Goal: Transaction & Acquisition: Purchase product/service

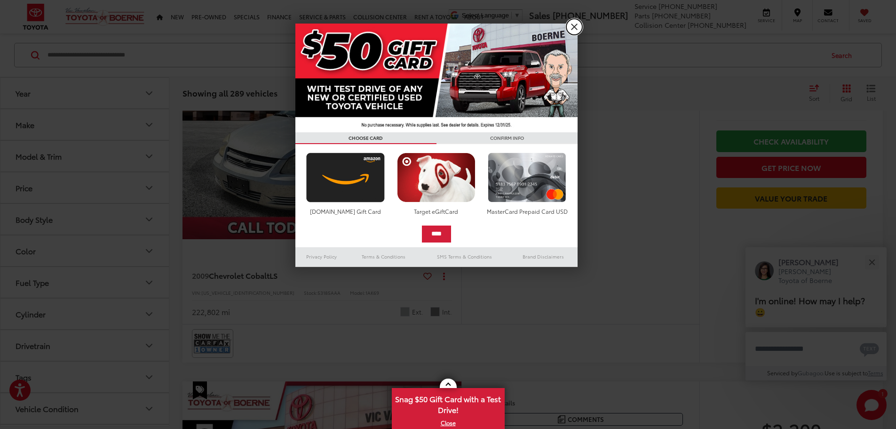
click at [576, 26] on link "X" at bounding box center [574, 27] width 16 height 16
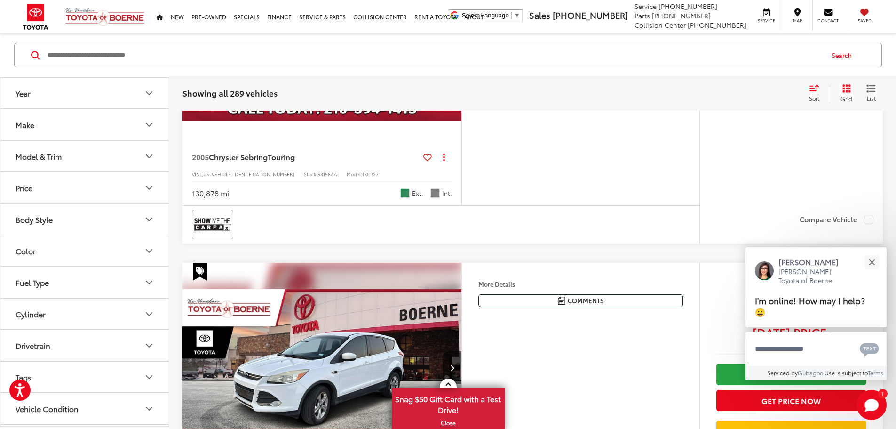
scroll to position [659, 0]
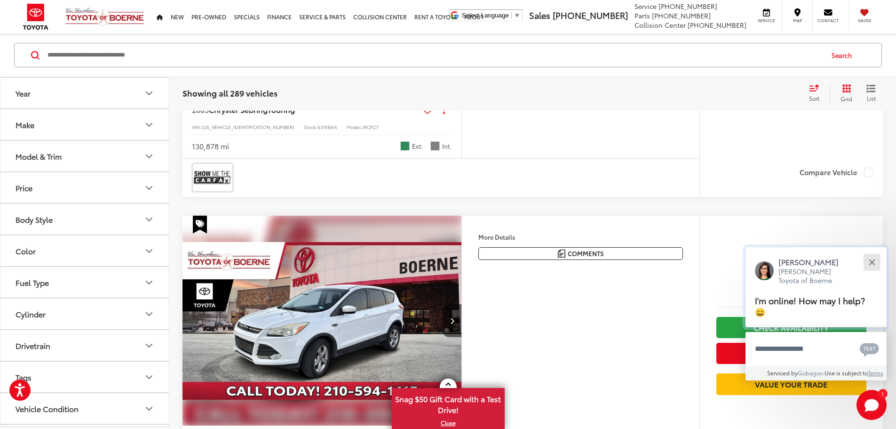
click at [868, 264] on button "Close" at bounding box center [872, 262] width 20 height 20
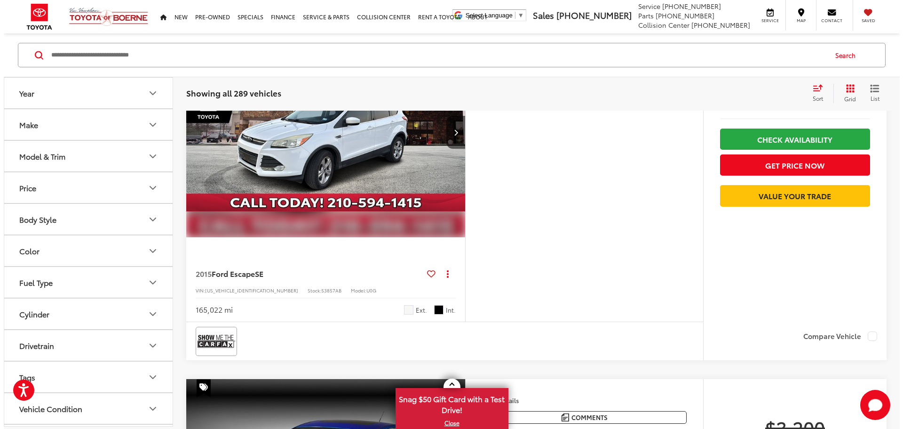
scroll to position [894, 0]
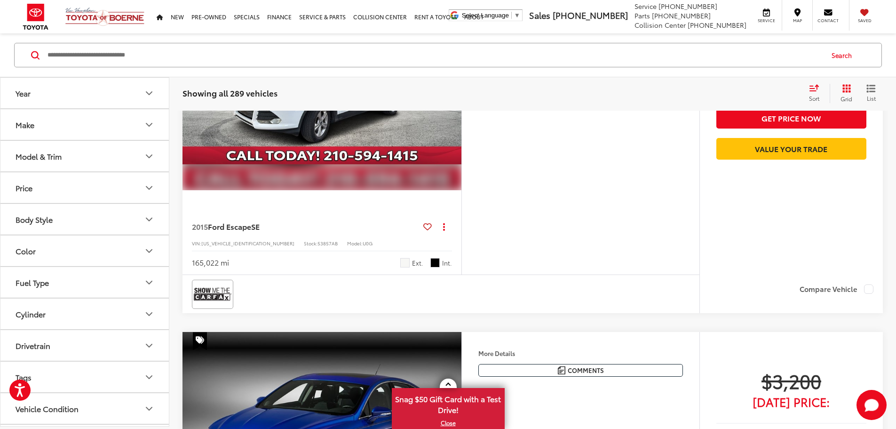
click at [0, 0] on button "More..." at bounding box center [0, 0] width 0 height 0
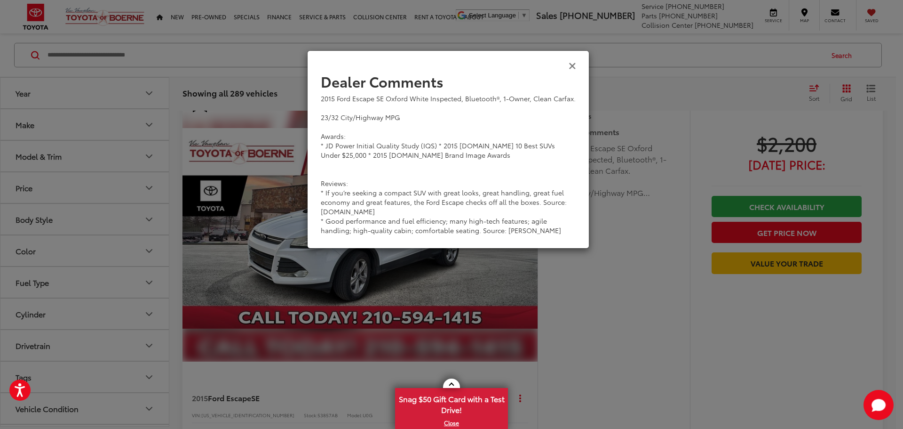
click at [572, 67] on icon "Close" at bounding box center [573, 65] width 8 height 10
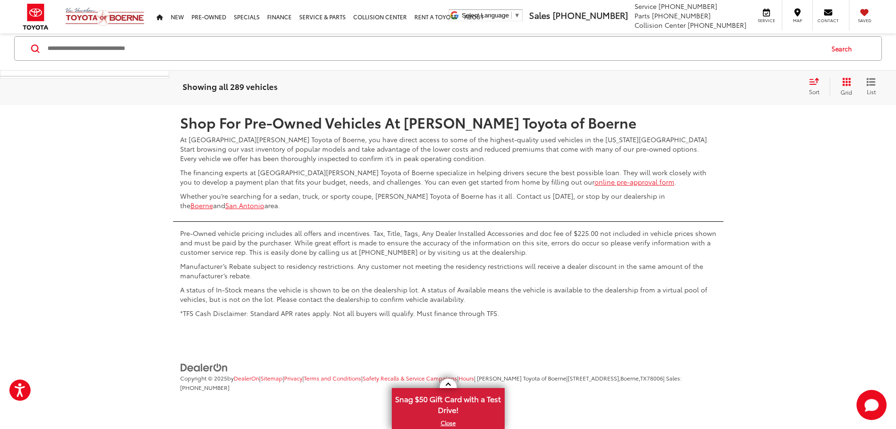
scroll to position [4557, 0]
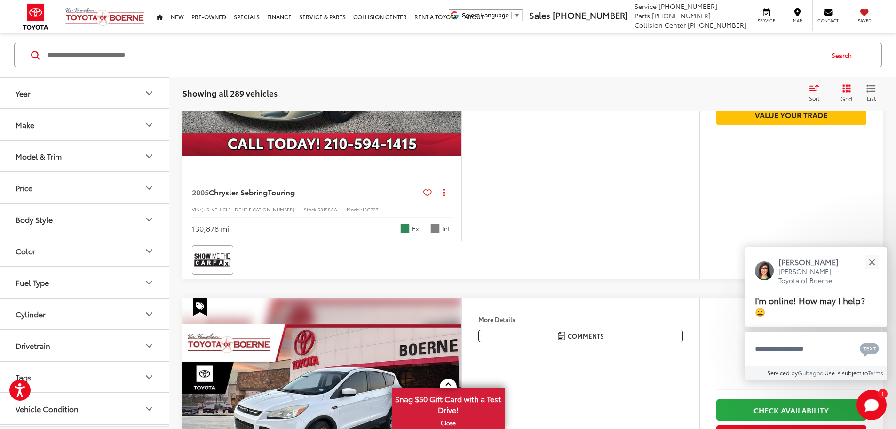
scroll to position [623, 0]
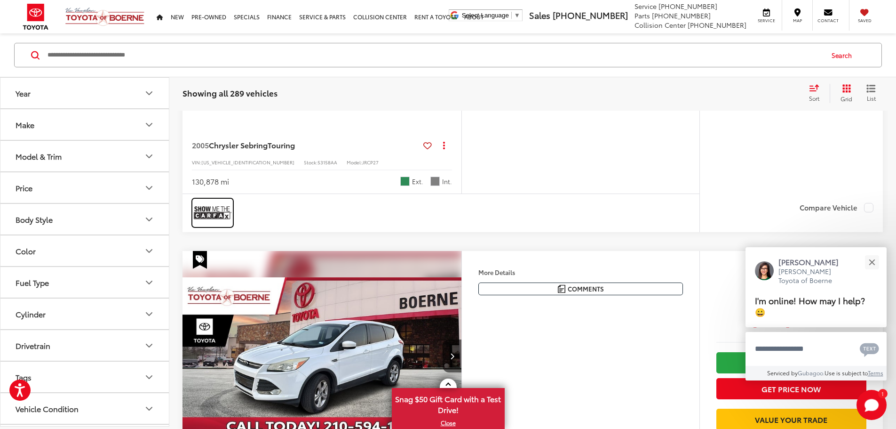
click at [219, 225] on img at bounding box center [213, 212] width 38 height 25
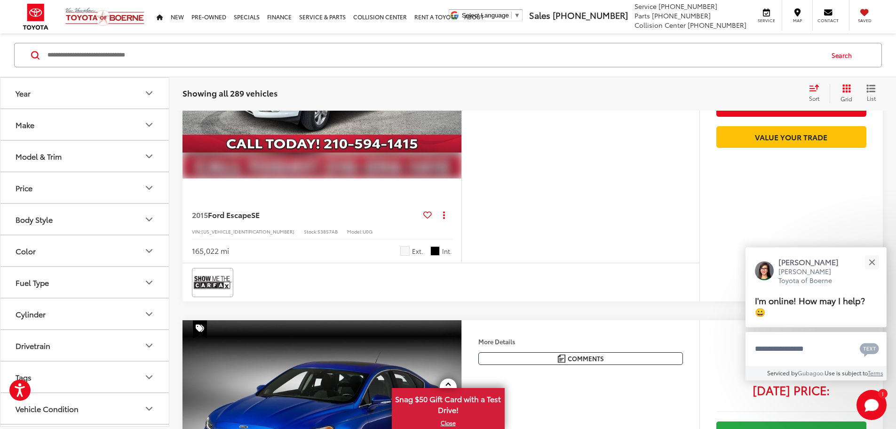
scroll to position [953, 0]
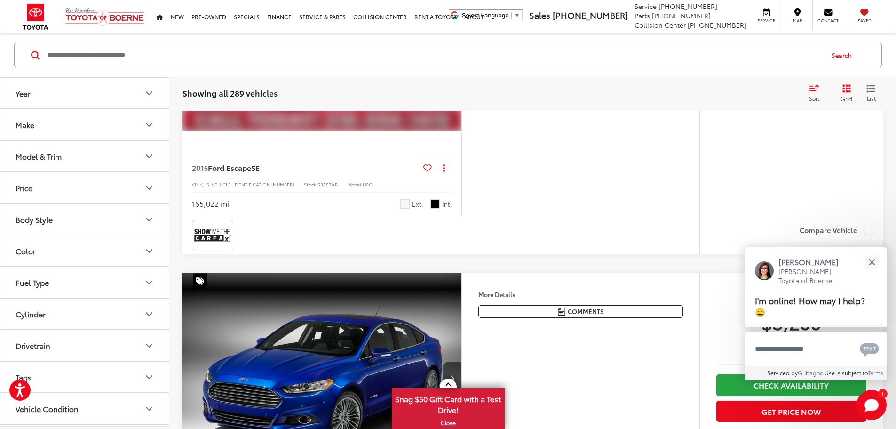
click at [454, 30] on icon "Next image" at bounding box center [452, 26] width 4 height 7
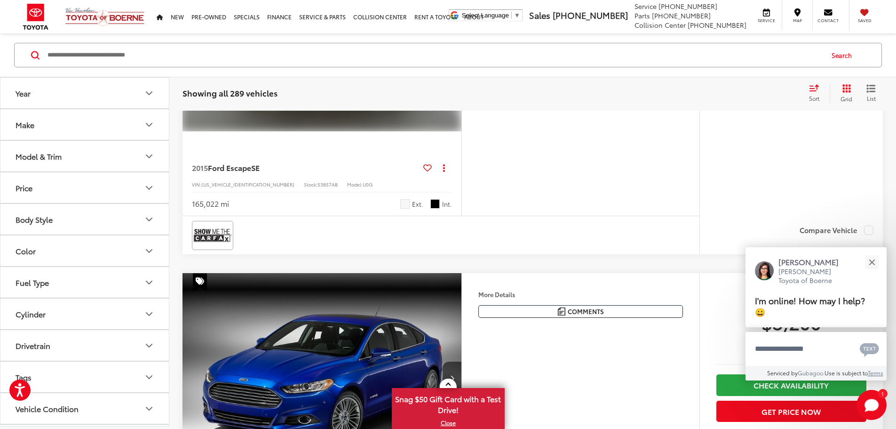
scroll to position [906, 0]
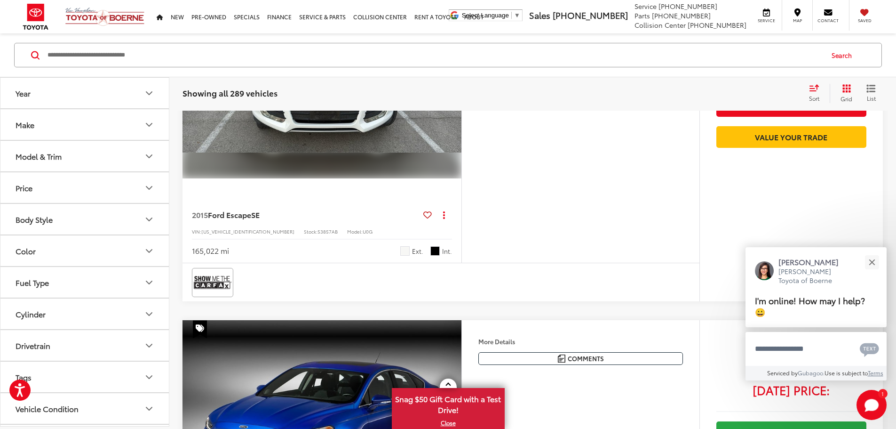
click at [462, 90] on button "Next image" at bounding box center [452, 73] width 19 height 33
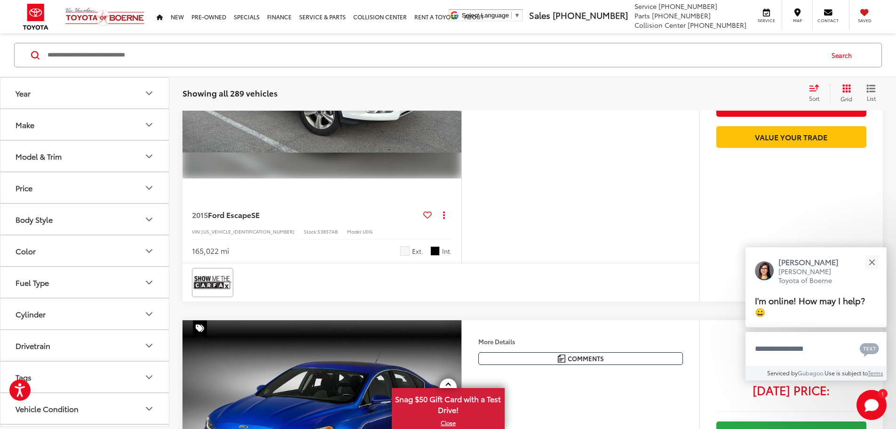
click at [462, 90] on button "Next image" at bounding box center [452, 73] width 19 height 33
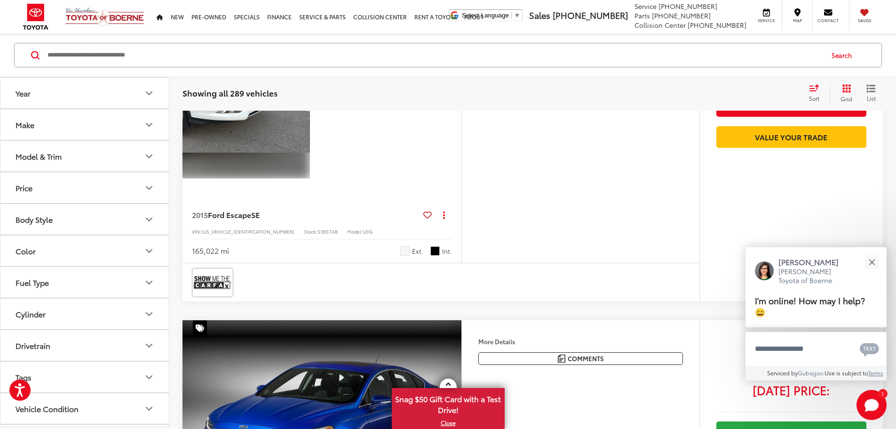
scroll to position [0, 1070]
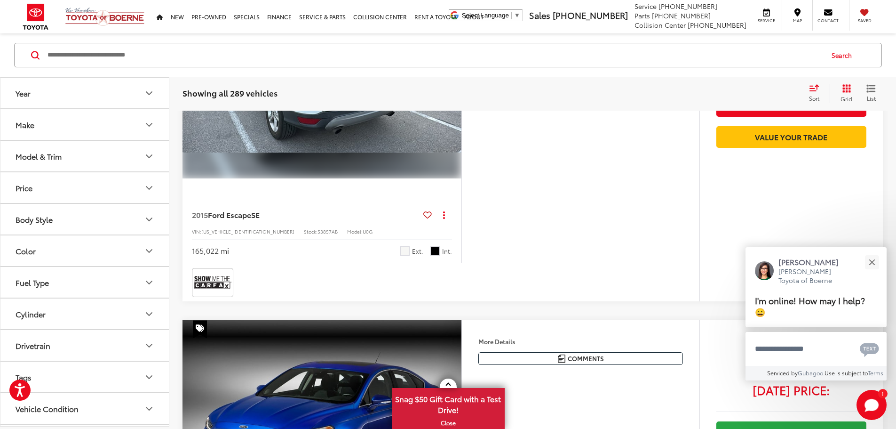
click at [462, 90] on button "Next image" at bounding box center [452, 73] width 19 height 33
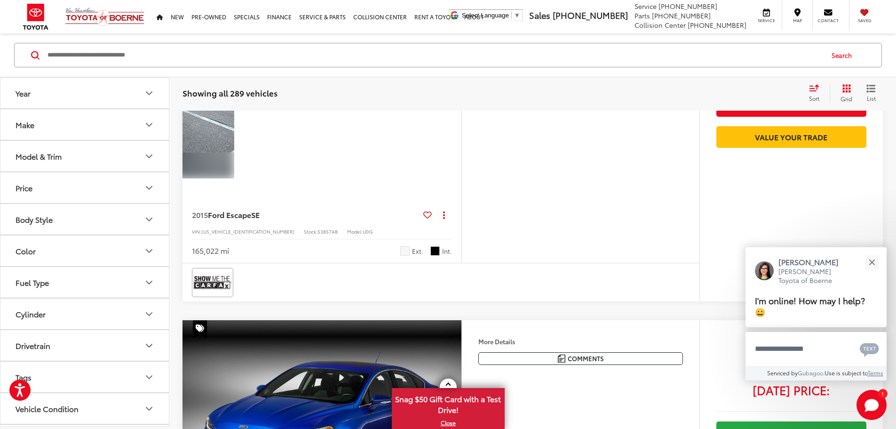
scroll to position [0, 1427]
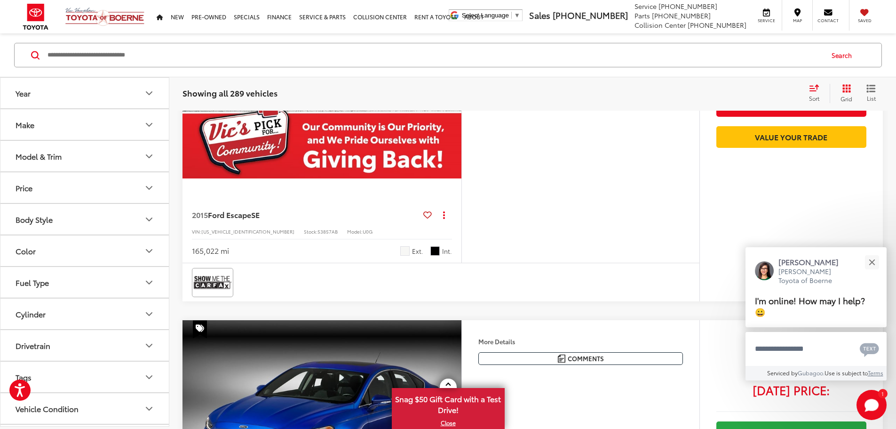
click at [462, 90] on button "Next image" at bounding box center [452, 73] width 19 height 33
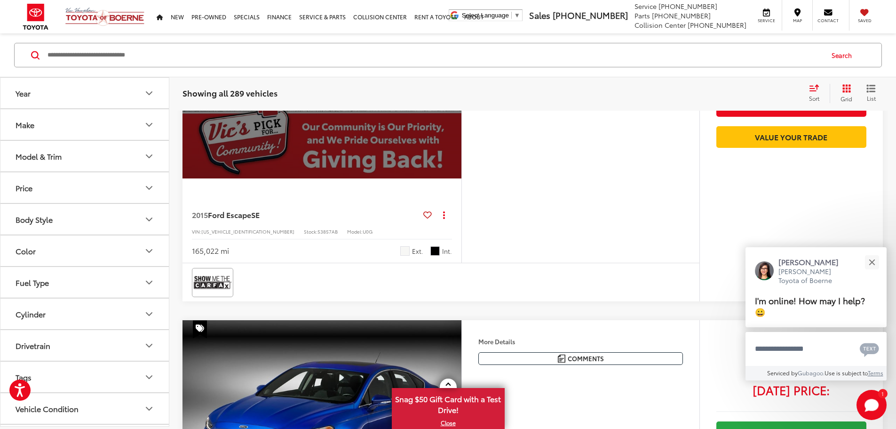
scroll to position [0, 1784]
click at [371, 85] on button "View More" at bounding box center [320, 74] width 99 height 24
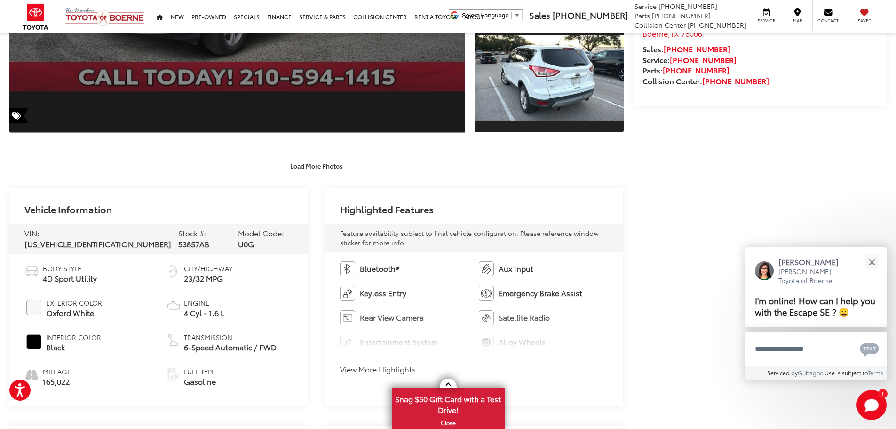
scroll to position [47, 0]
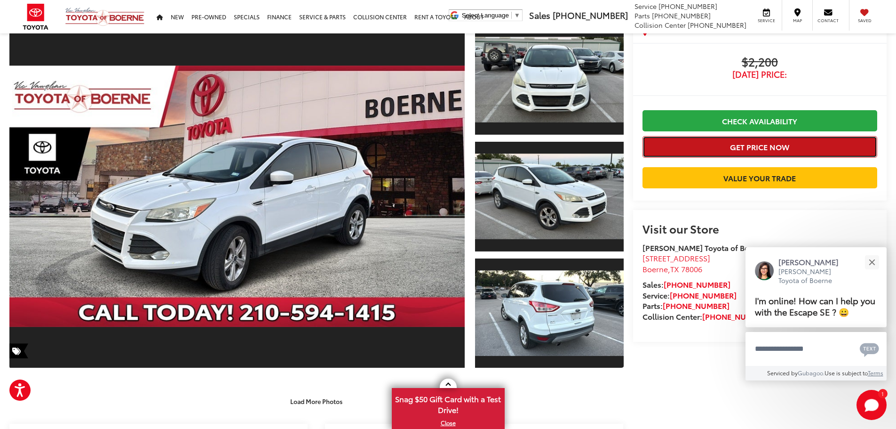
click at [753, 147] on button "Get Price Now" at bounding box center [760, 146] width 235 height 21
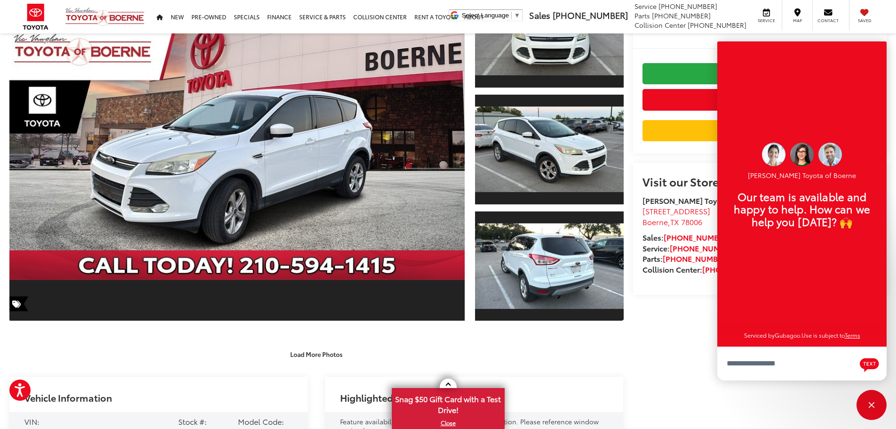
scroll to position [0, 0]
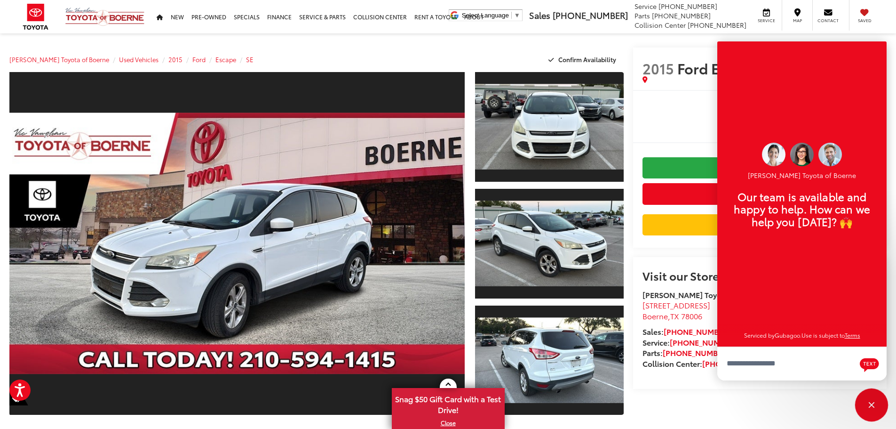
click at [870, 398] on div "Close" at bounding box center [872, 405] width 30 height 30
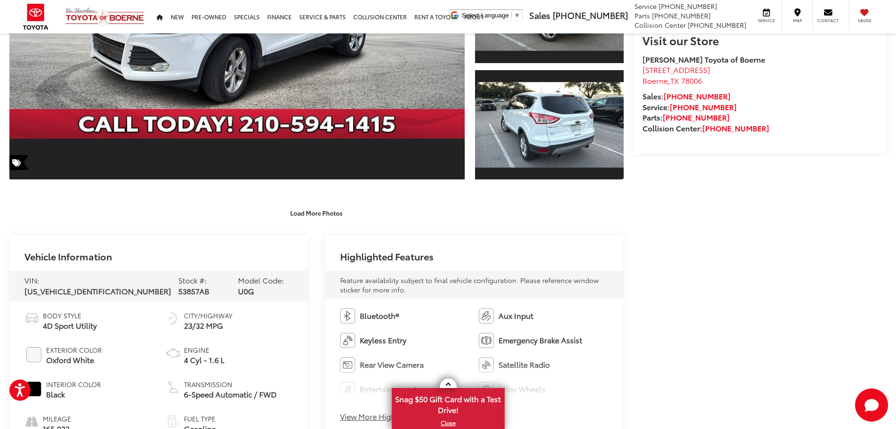
scroll to position [282, 0]
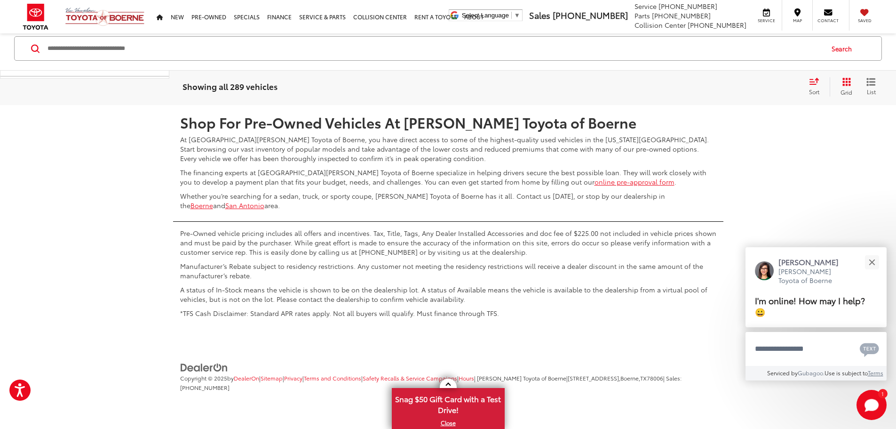
scroll to position [4857, 0]
click at [708, 86] on link "2" at bounding box center [715, 77] width 15 height 17
click at [722, 86] on link "3" at bounding box center [729, 77] width 15 height 17
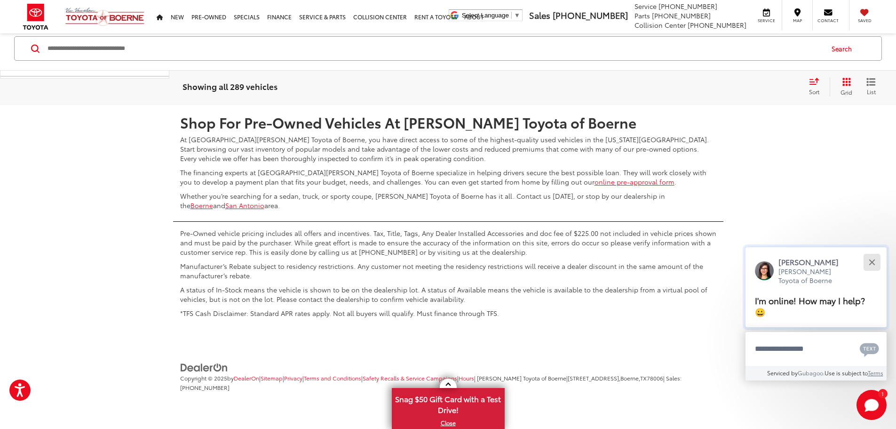
click at [873, 262] on div "Close" at bounding box center [872, 262] width 6 height 6
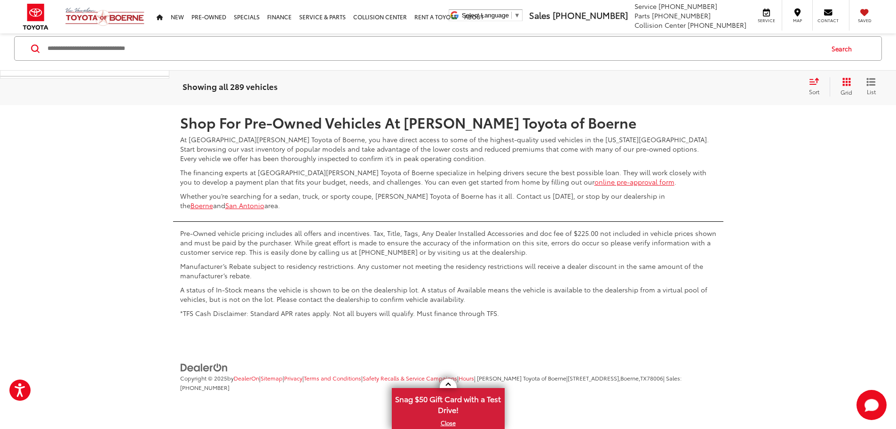
click at [736, 86] on link "4" at bounding box center [743, 77] width 15 height 17
click at [736, 86] on link "5" at bounding box center [743, 77] width 15 height 17
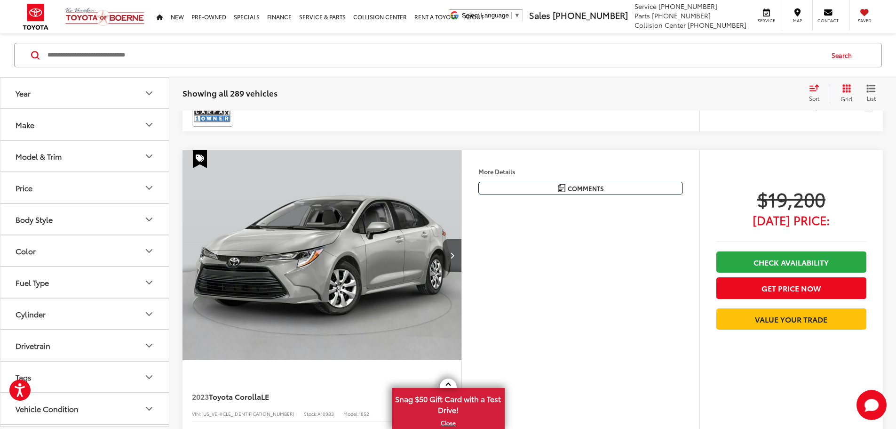
scroll to position [3070, 0]
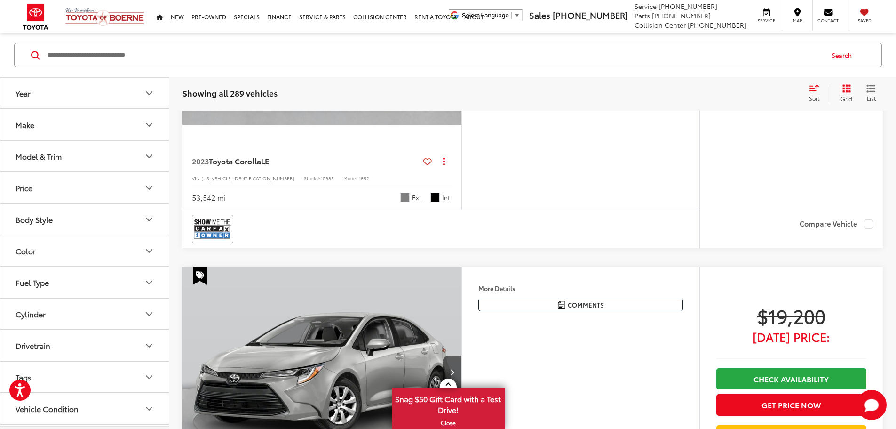
click at [75, 216] on button "Body Style" at bounding box center [84, 219] width 169 height 31
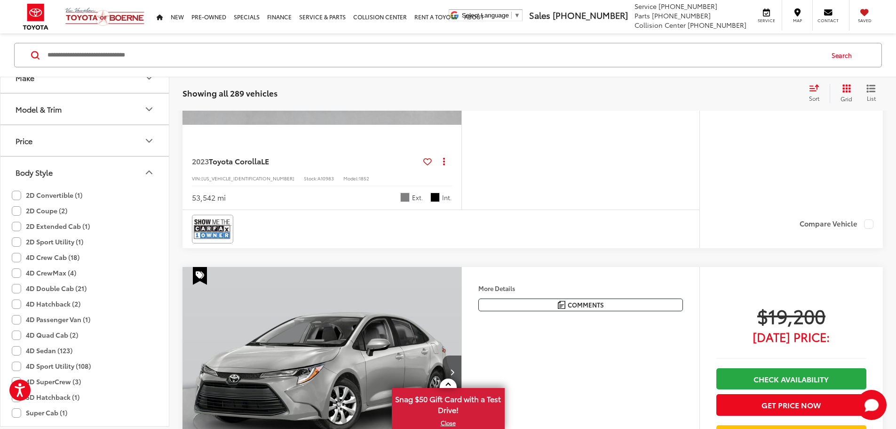
scroll to position [0, 0]
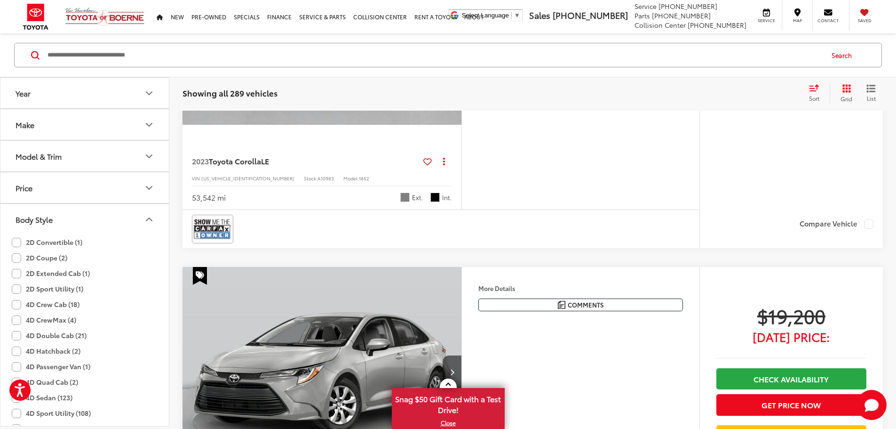
click at [53, 220] on button "Body Style" at bounding box center [84, 219] width 169 height 31
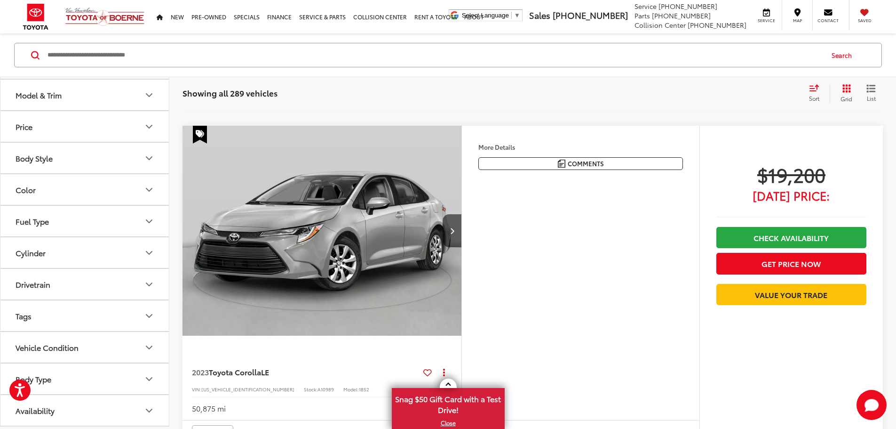
scroll to position [3305, 0]
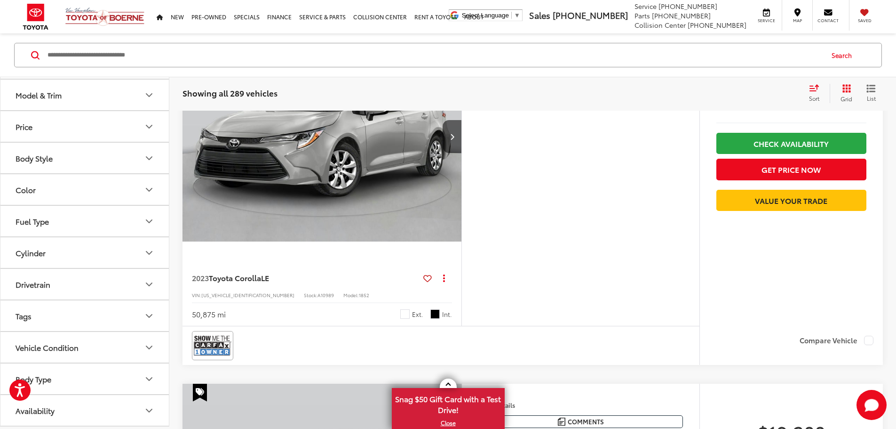
click at [61, 381] on button "Body Type" at bounding box center [84, 378] width 169 height 31
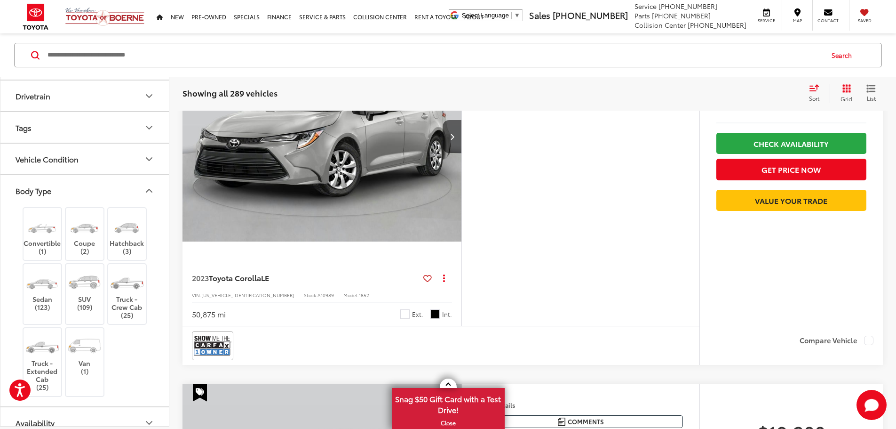
scroll to position [262, 0]
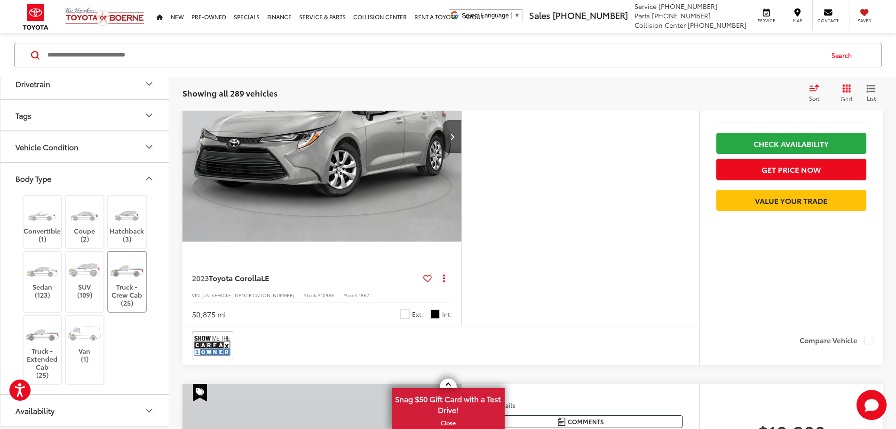
click at [129, 290] on label "Truck - Crew Cab (25)" at bounding box center [127, 281] width 38 height 50
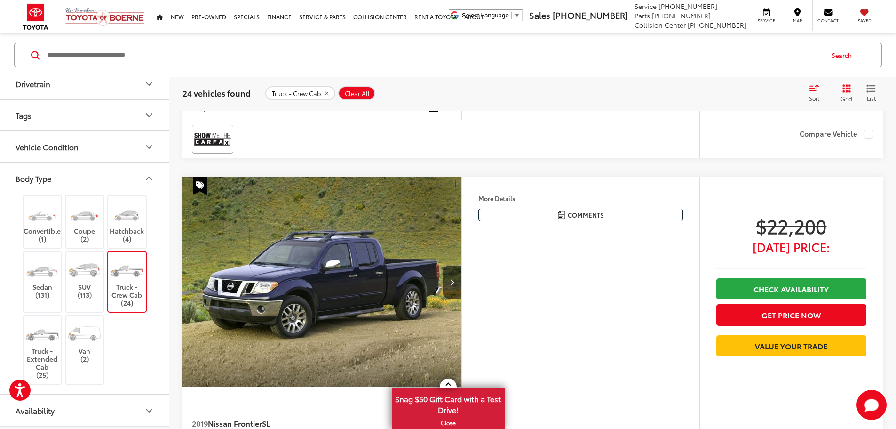
scroll to position [1658, 0]
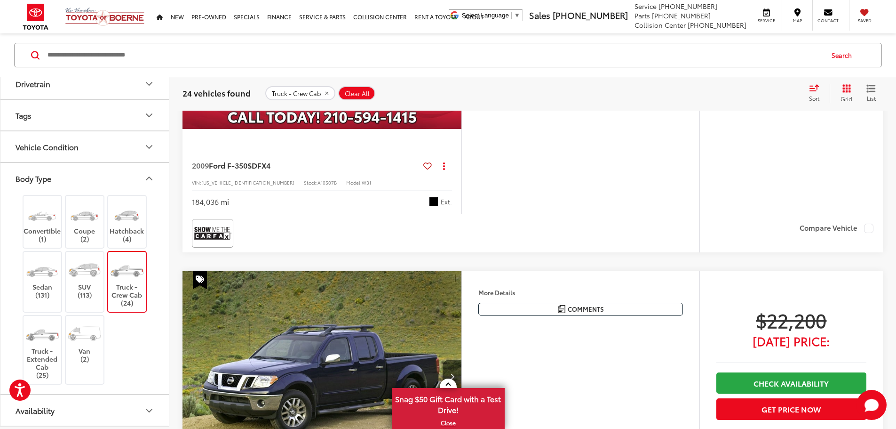
click at [0, 0] on button "More..." at bounding box center [0, 0] width 0 height 0
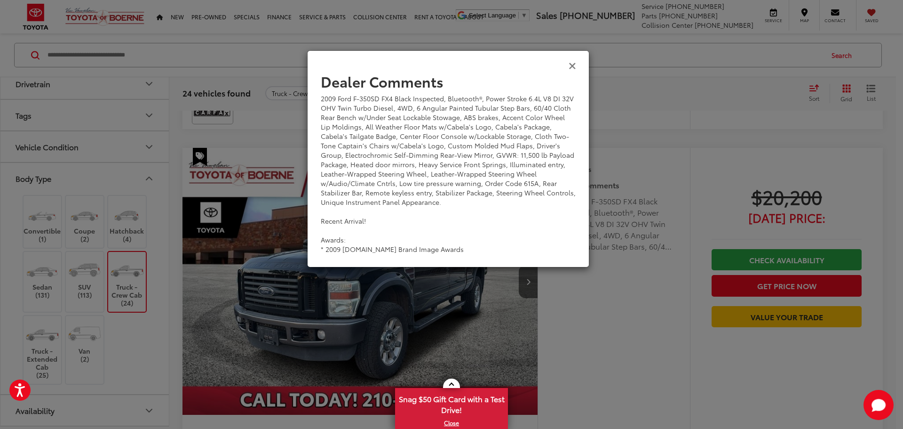
click at [572, 66] on icon "Close" at bounding box center [573, 65] width 8 height 10
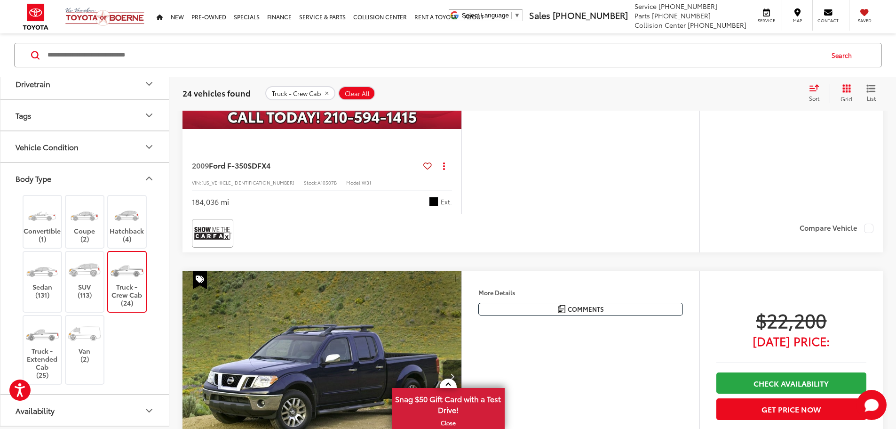
click at [454, 27] on icon "Next image" at bounding box center [452, 24] width 4 height 7
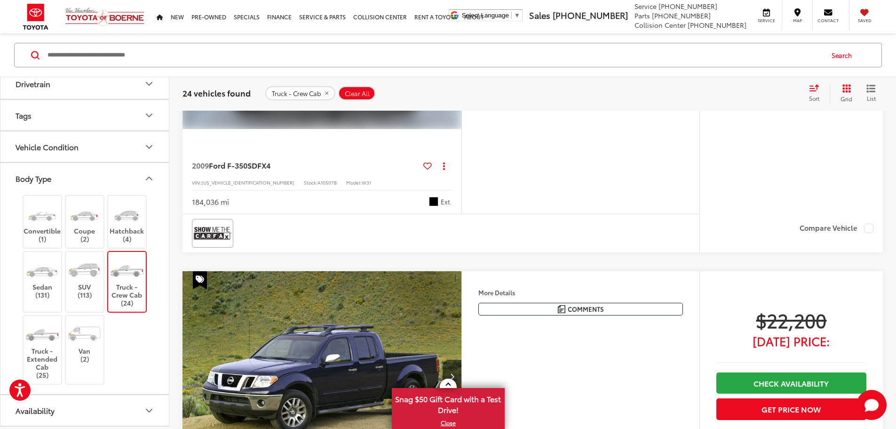
click at [401, 129] on img "2009 Ford F-350SD FX4 1" at bounding box center [321, 24] width 280 height 210
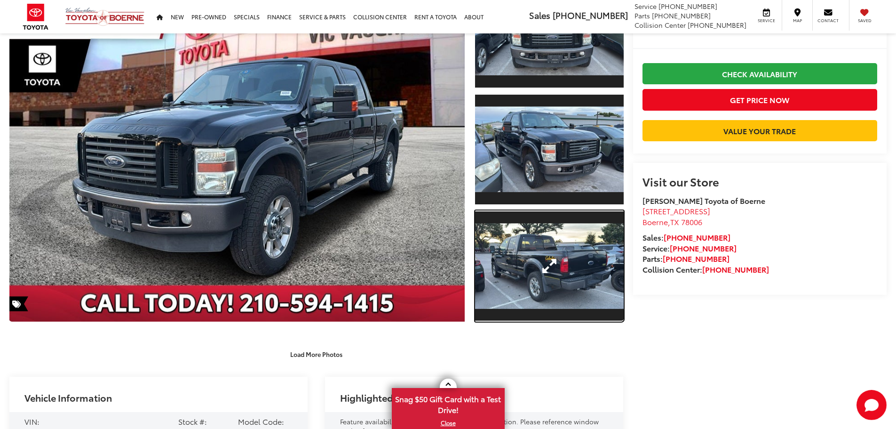
click at [537, 251] on link "Expand Photo 3" at bounding box center [549, 265] width 149 height 111
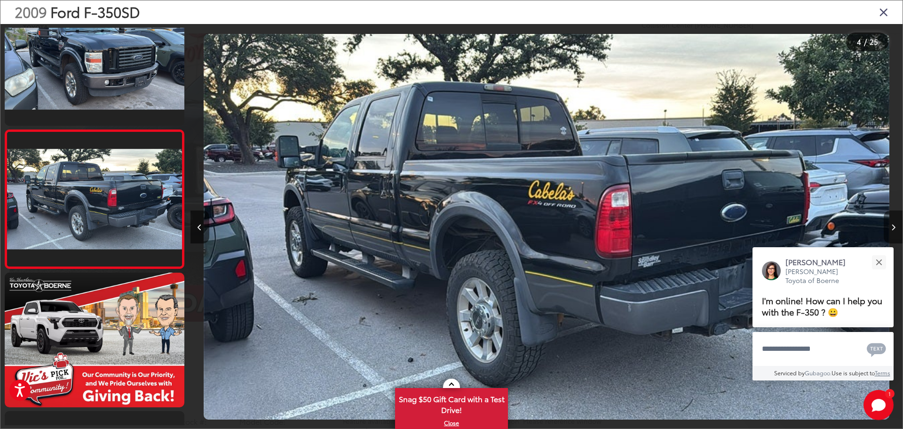
click at [889, 228] on button "Next image" at bounding box center [893, 226] width 19 height 33
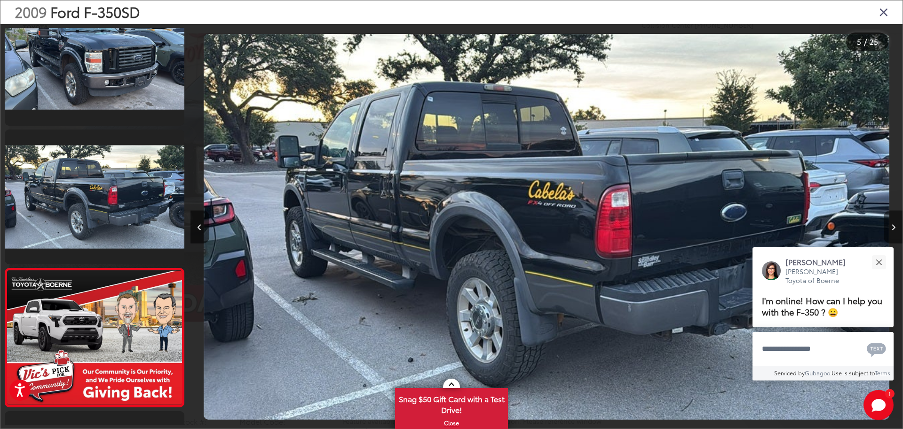
scroll to position [453, 0]
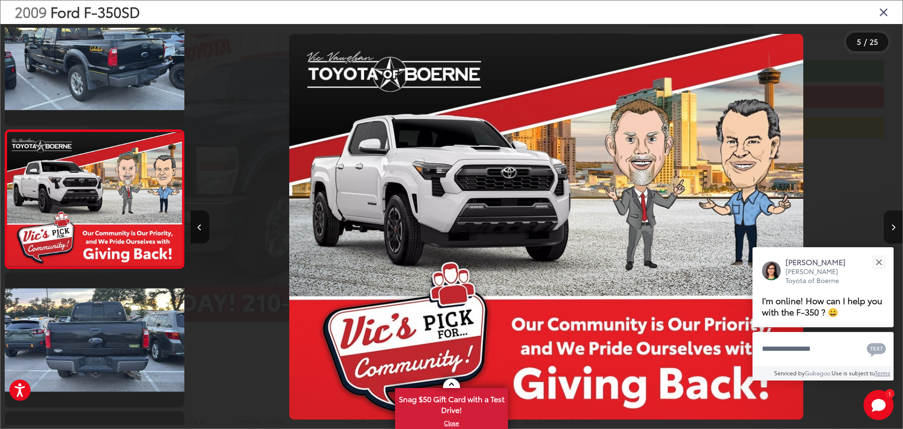
click at [892, 228] on icon "Next image" at bounding box center [894, 227] width 4 height 7
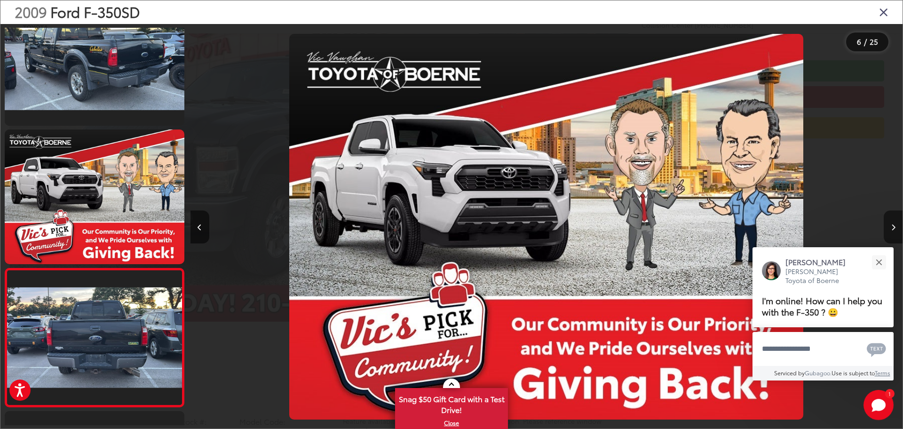
scroll to position [591, 0]
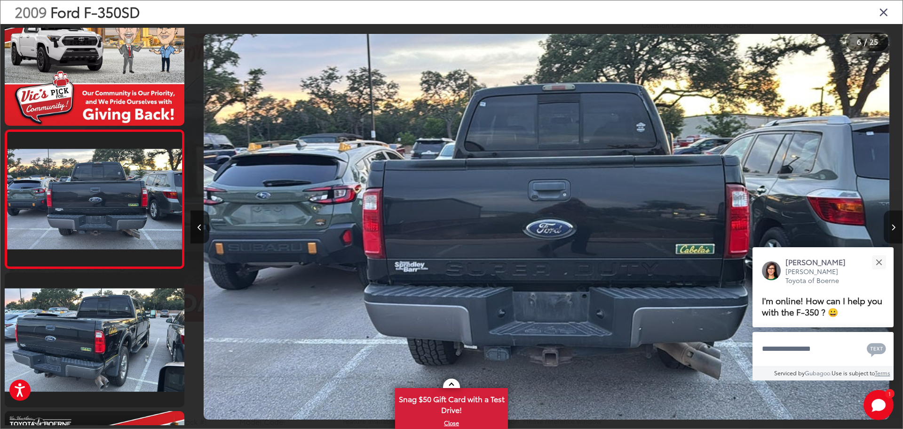
click at [892, 227] on icon "Next image" at bounding box center [894, 227] width 4 height 7
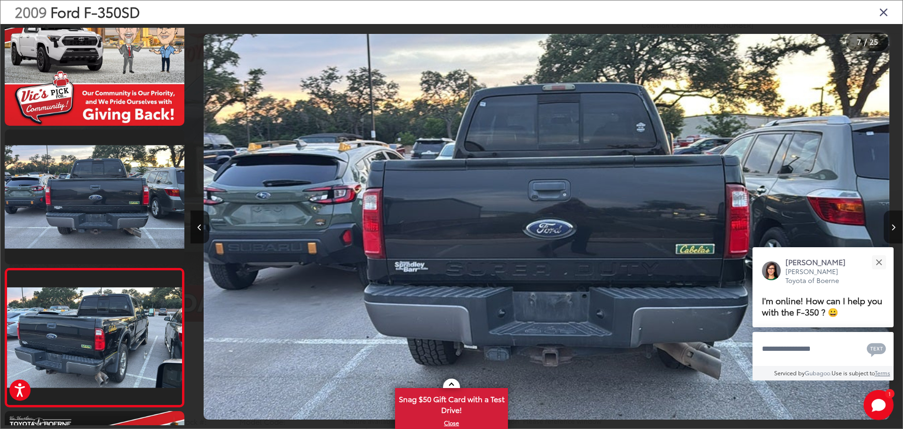
scroll to position [729, 0]
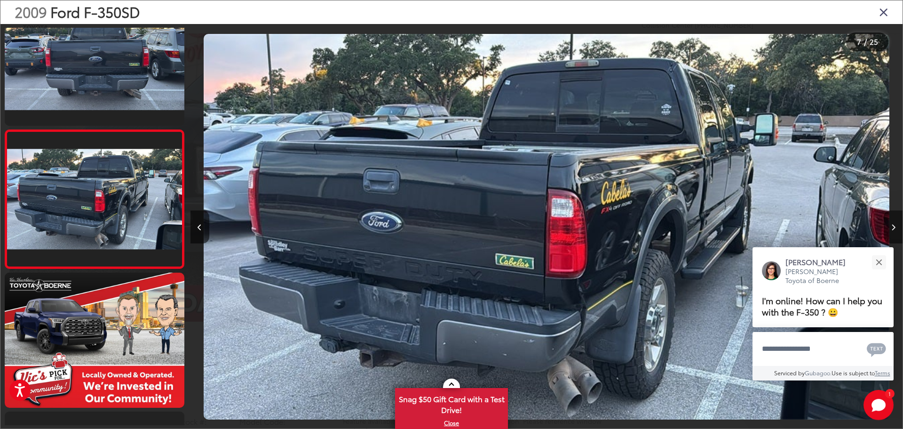
click at [893, 226] on icon "Next image" at bounding box center [894, 227] width 4 height 7
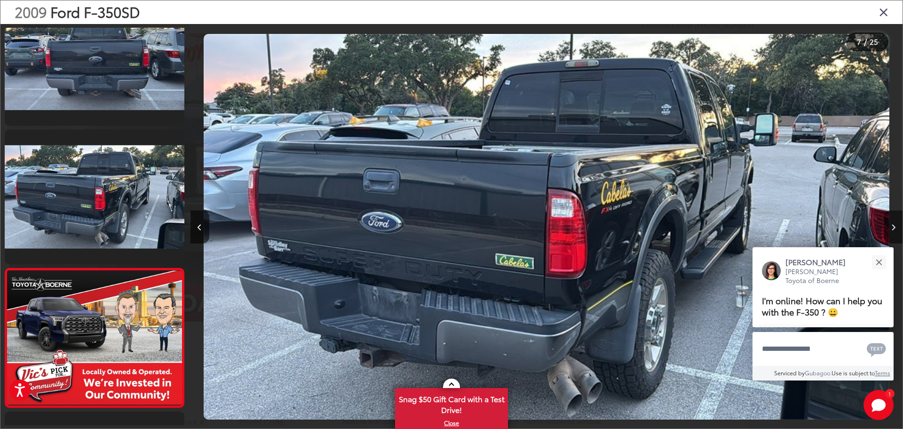
scroll to position [868, 0]
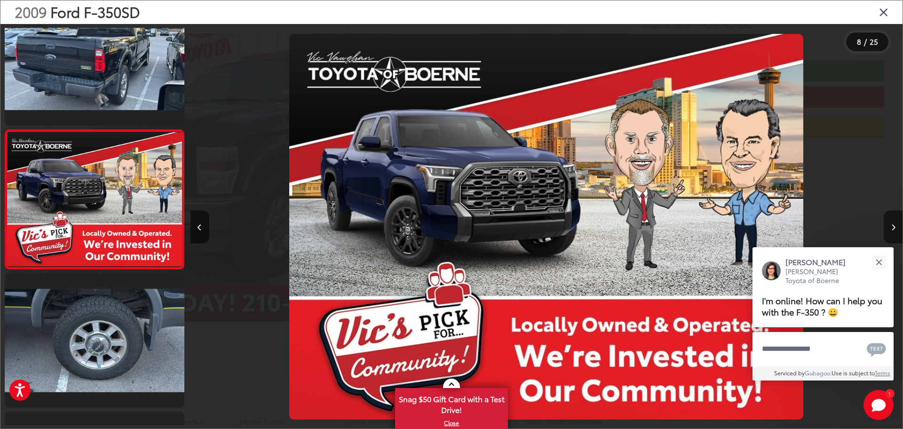
click at [893, 226] on icon "Next image" at bounding box center [894, 227] width 4 height 7
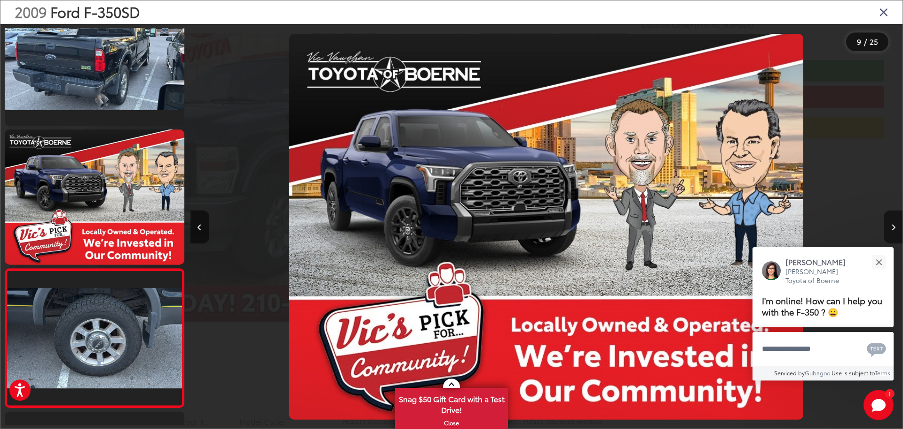
scroll to position [1006, 0]
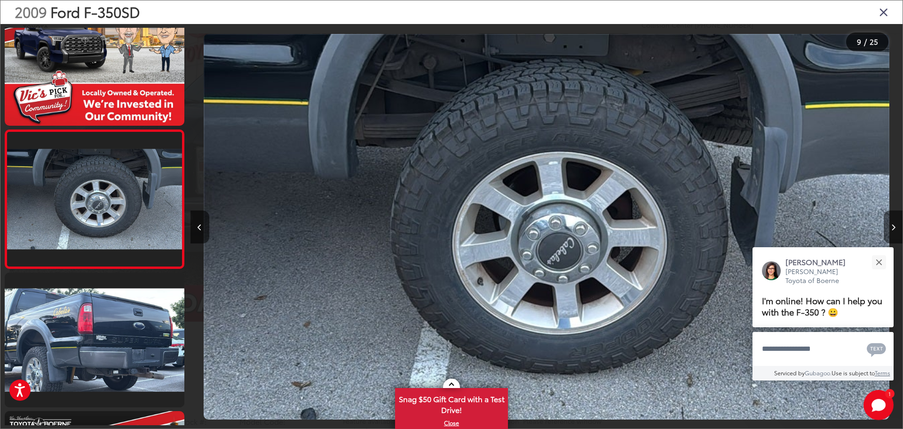
click at [893, 226] on icon "Next image" at bounding box center [894, 227] width 4 height 7
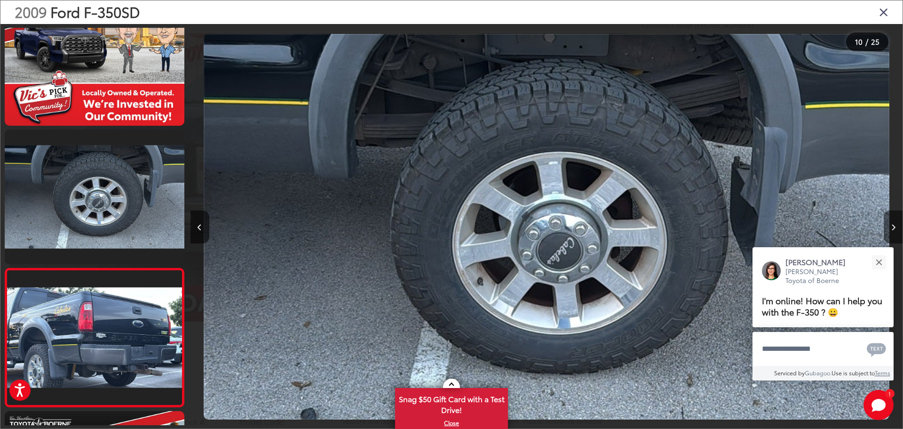
scroll to position [1145, 0]
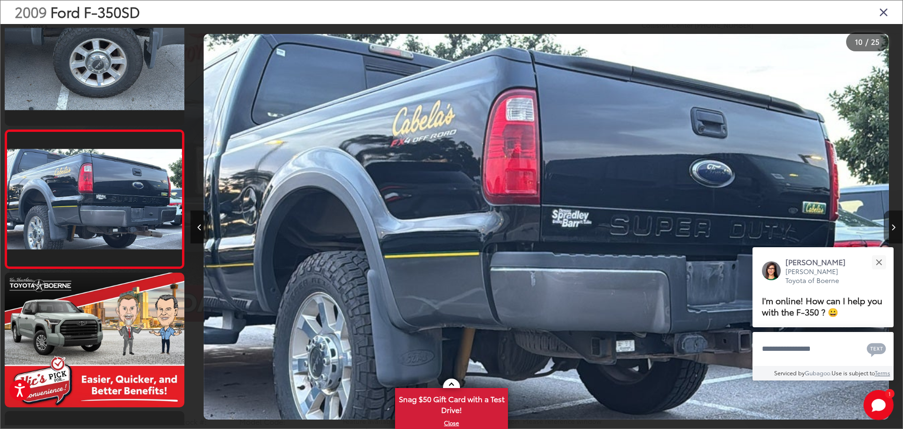
click at [893, 226] on icon "Next image" at bounding box center [894, 227] width 4 height 7
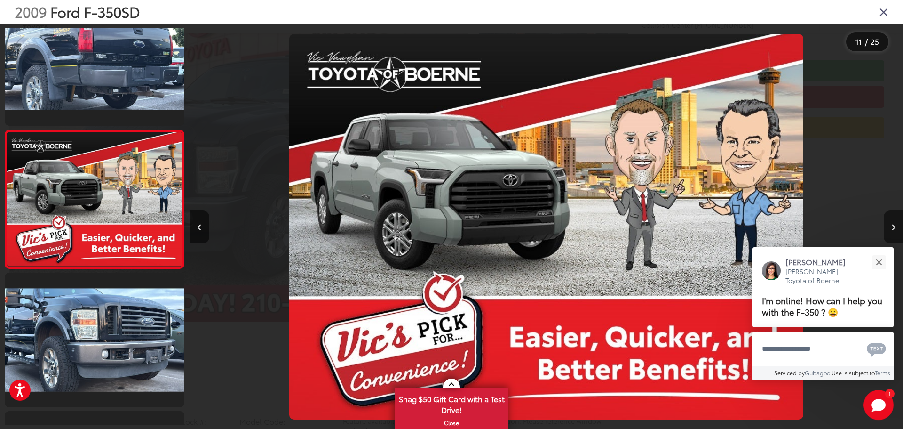
click at [893, 226] on icon "Next image" at bounding box center [894, 227] width 4 height 7
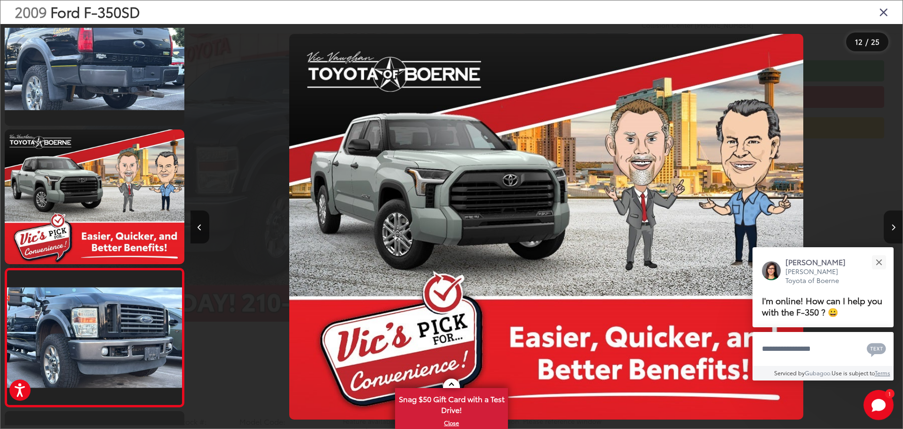
scroll to position [1421, 0]
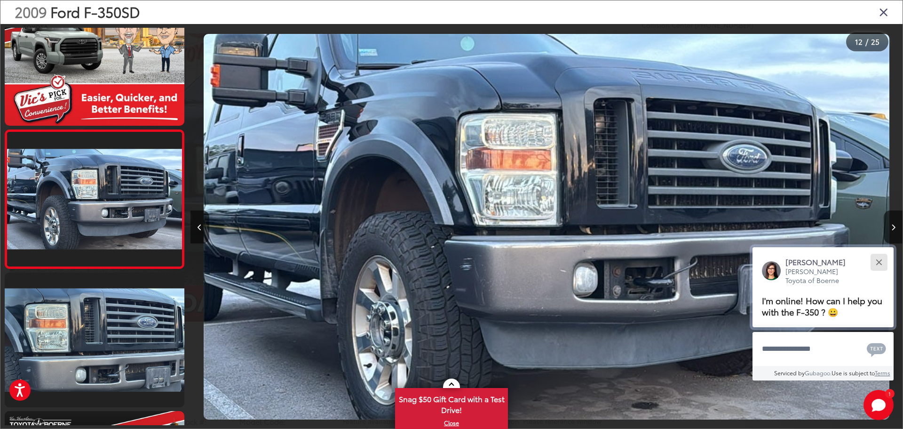
click at [877, 259] on div "Close" at bounding box center [879, 262] width 6 height 6
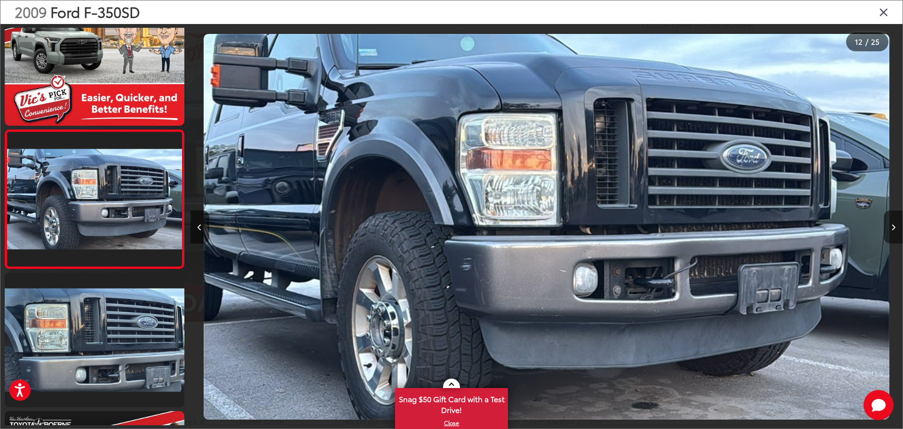
click at [893, 229] on icon "Next image" at bounding box center [894, 227] width 4 height 7
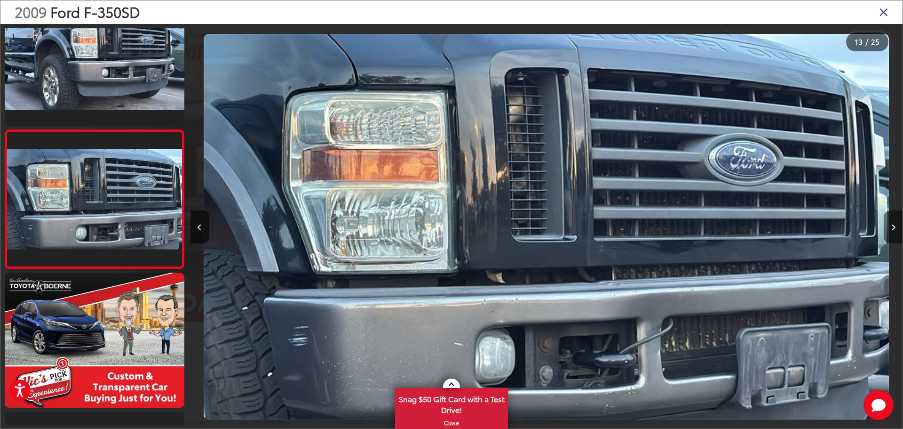
click at [893, 229] on icon "Next image" at bounding box center [894, 227] width 4 height 7
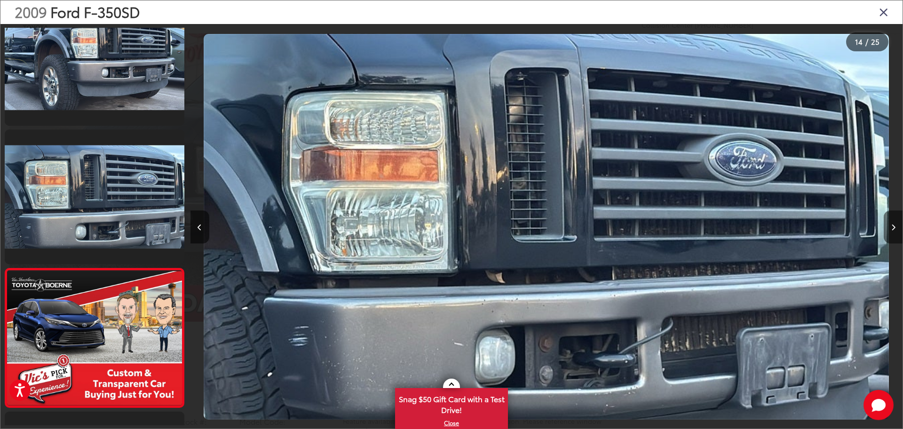
scroll to position [1698, 0]
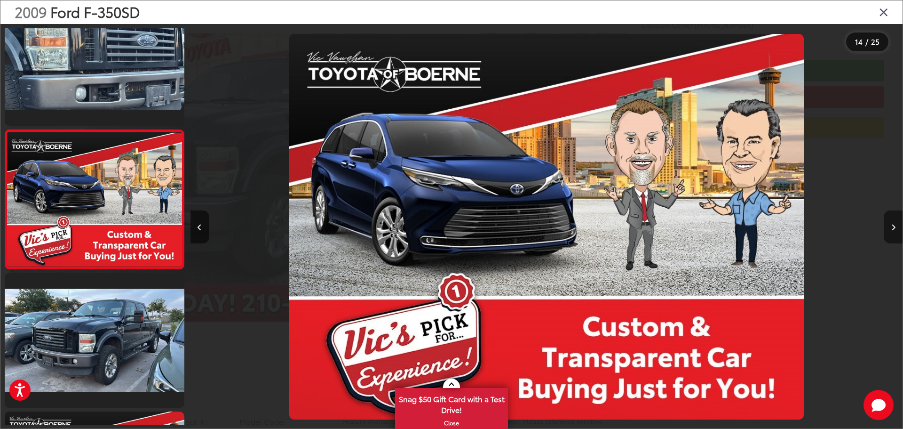
click at [893, 229] on icon "Next image" at bounding box center [894, 227] width 4 height 7
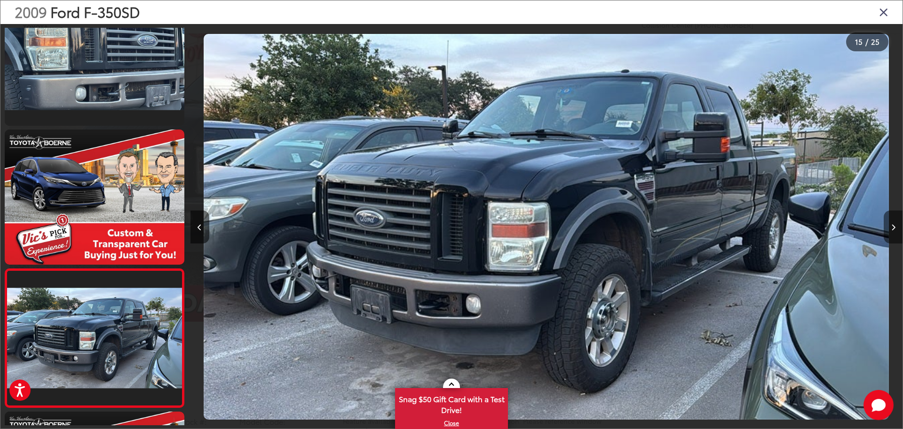
scroll to position [1837, 0]
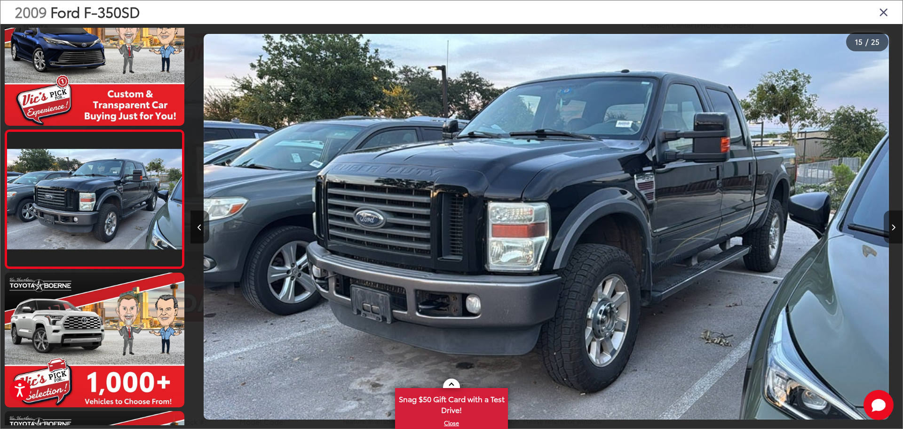
click at [893, 229] on icon "Next image" at bounding box center [894, 227] width 4 height 7
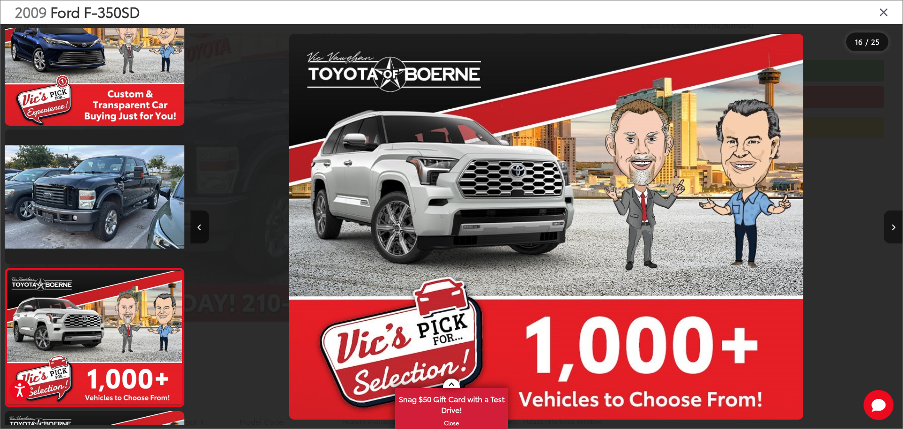
scroll to position [1975, 0]
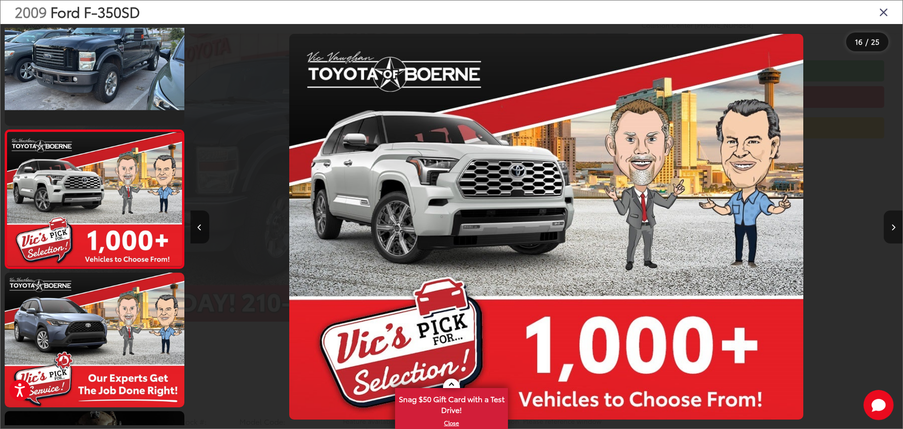
click at [893, 229] on icon "Next image" at bounding box center [894, 227] width 4 height 7
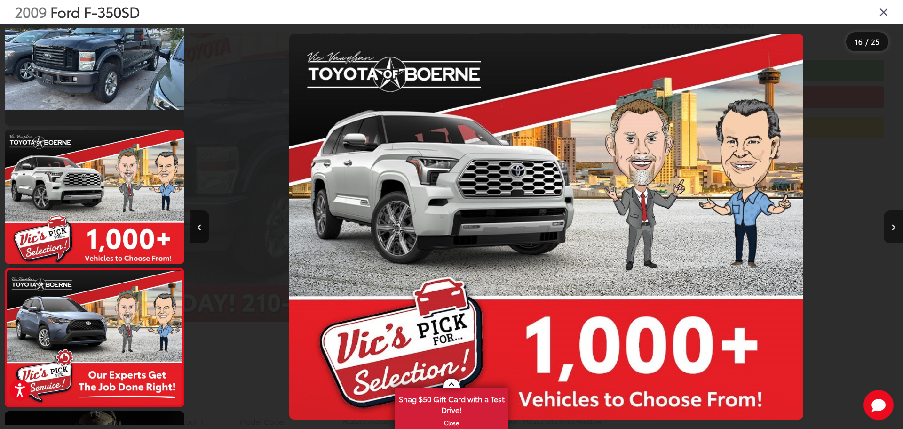
scroll to position [0, 0]
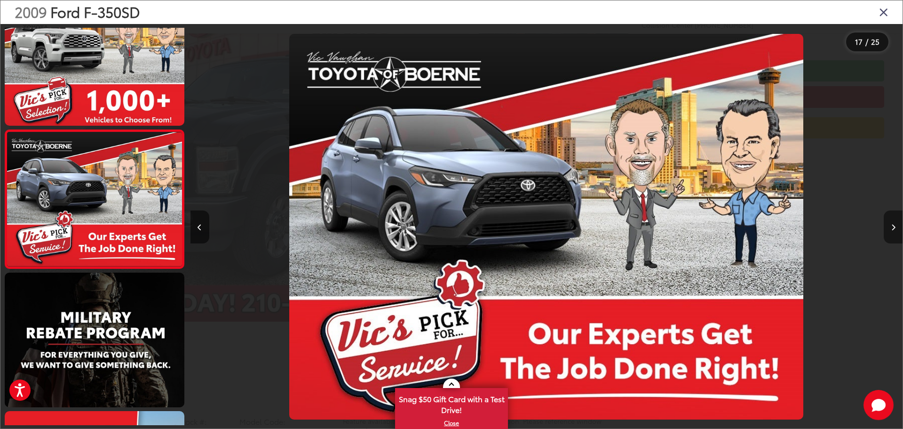
click at [893, 229] on icon "Next image" at bounding box center [894, 227] width 4 height 7
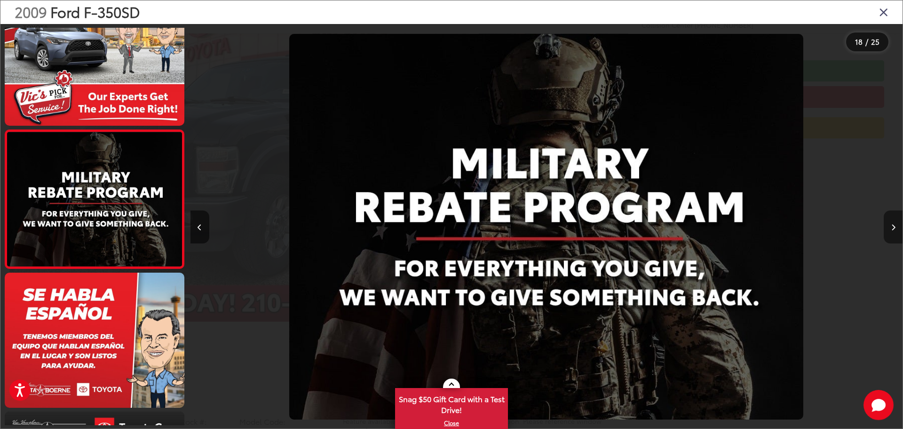
click at [893, 229] on icon "Next image" at bounding box center [894, 227] width 4 height 7
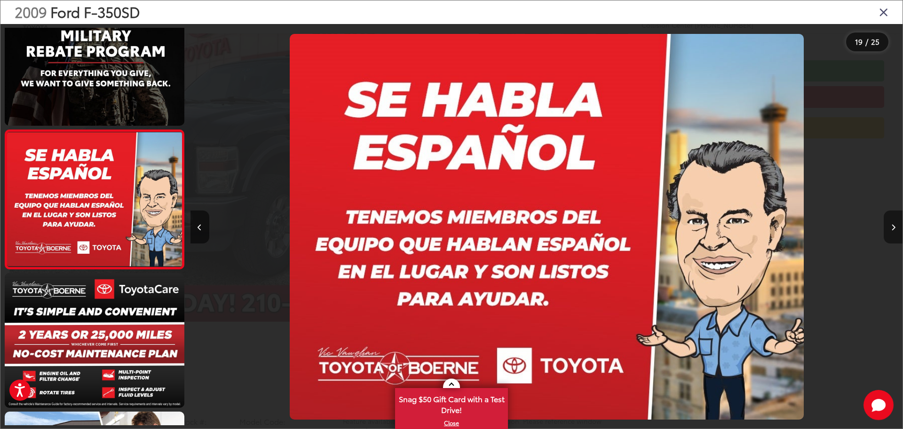
click at [893, 229] on icon "Next image" at bounding box center [894, 227] width 4 height 7
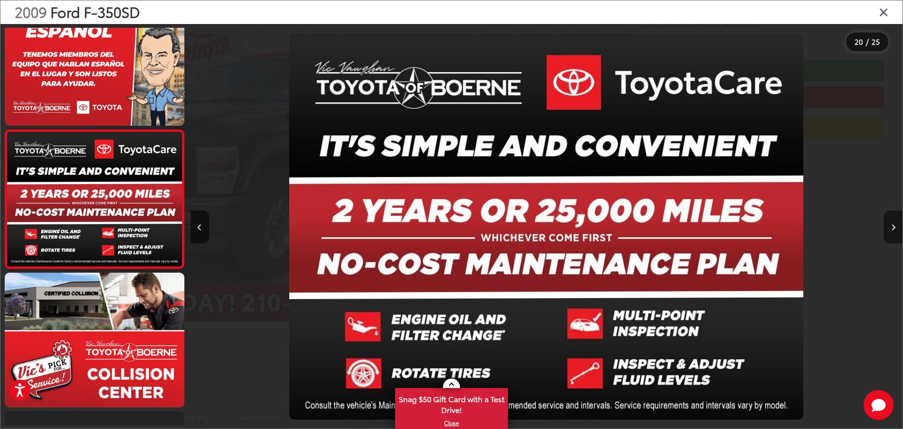
click at [893, 229] on icon "Next image" at bounding box center [894, 227] width 4 height 7
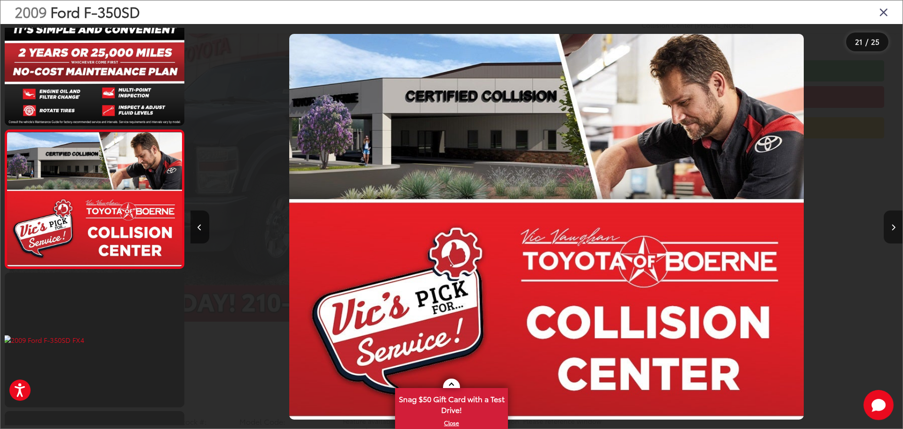
click at [893, 229] on icon "Next image" at bounding box center [894, 227] width 4 height 7
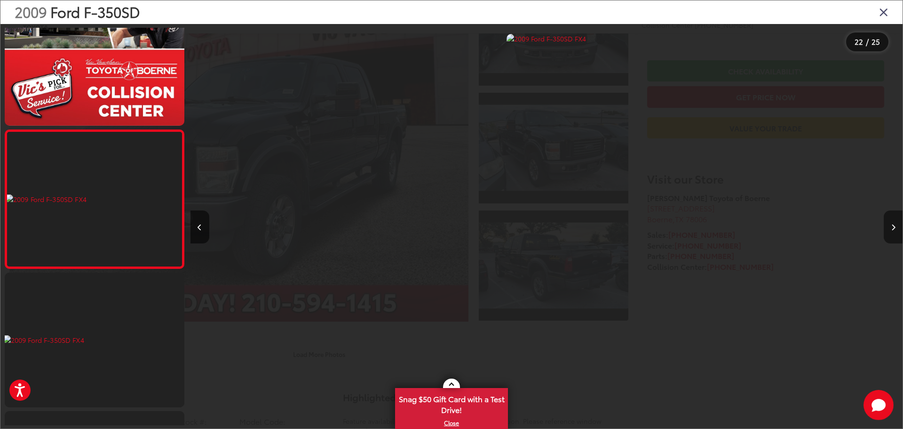
click at [894, 229] on icon "Next image" at bounding box center [894, 227] width 4 height 7
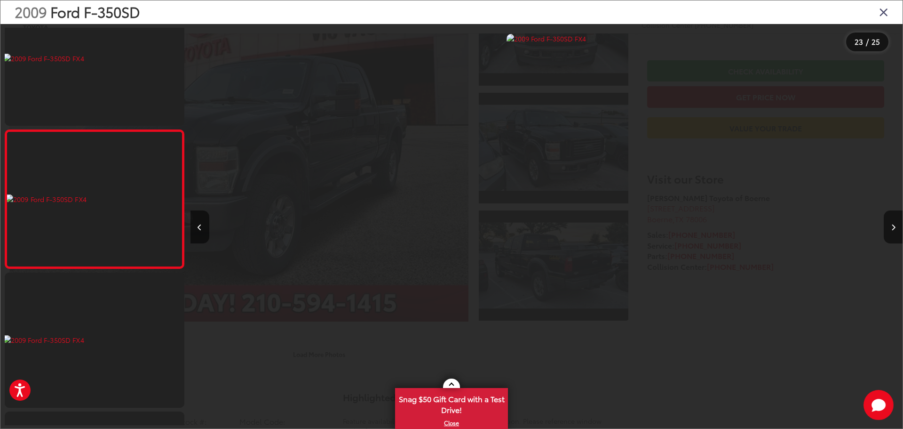
click at [624, 244] on div "2009 Ford F-350SD FX4 22" at bounding box center [547, 227] width 712 height 386
click at [882, 9] on icon "Close gallery" at bounding box center [883, 12] width 9 height 12
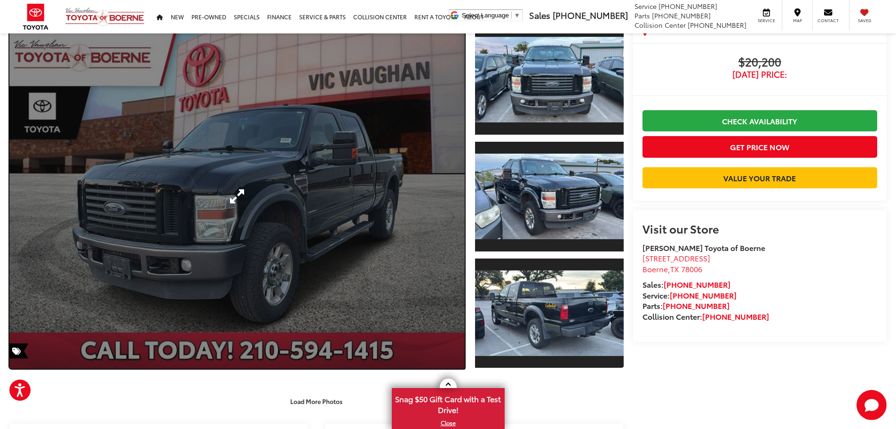
click at [437, 188] on link "Expand Photo 0" at bounding box center [236, 196] width 455 height 344
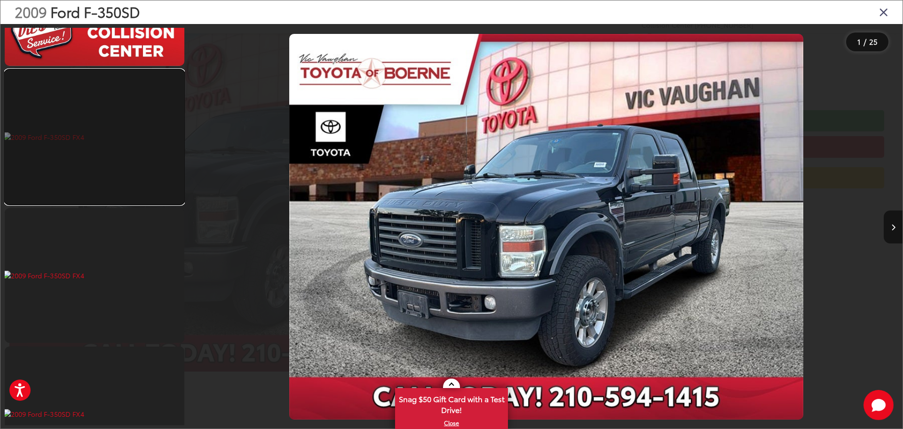
click at [72, 140] on link at bounding box center [95, 137] width 180 height 135
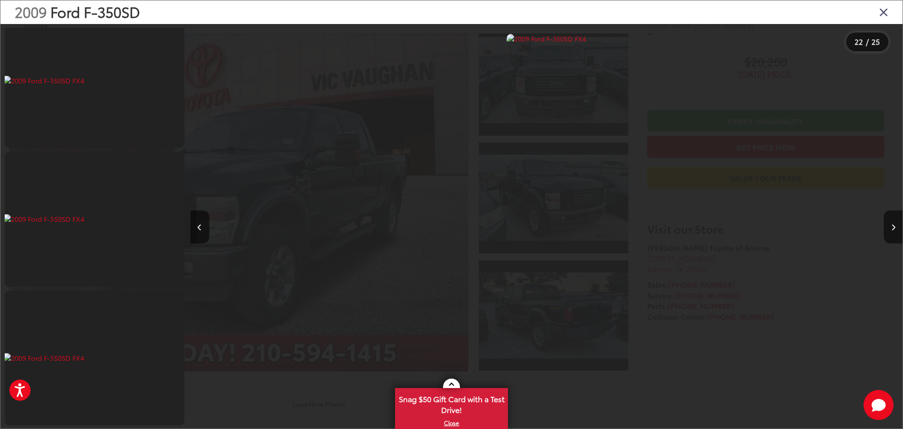
click at [886, 12] on icon "Close gallery" at bounding box center [883, 12] width 9 height 12
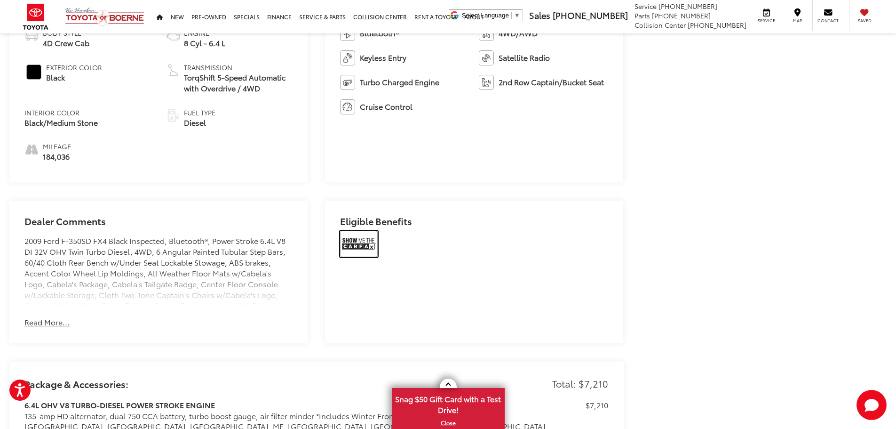
click at [359, 242] on img at bounding box center [359, 244] width 38 height 26
